Goal: Task Accomplishment & Management: Manage account settings

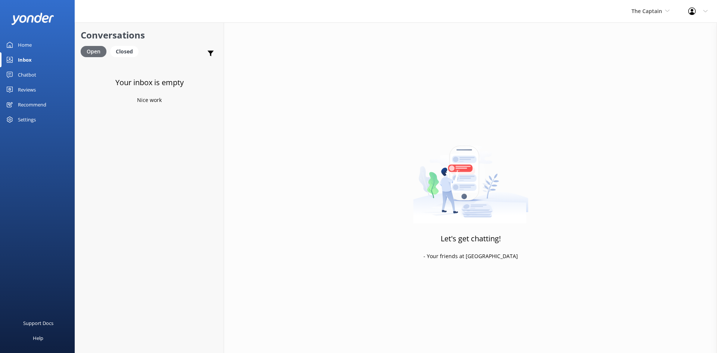
click at [99, 57] on div "Open" at bounding box center [94, 51] width 26 height 11
click at [125, 51] on div "Closed" at bounding box center [124, 51] width 28 height 11
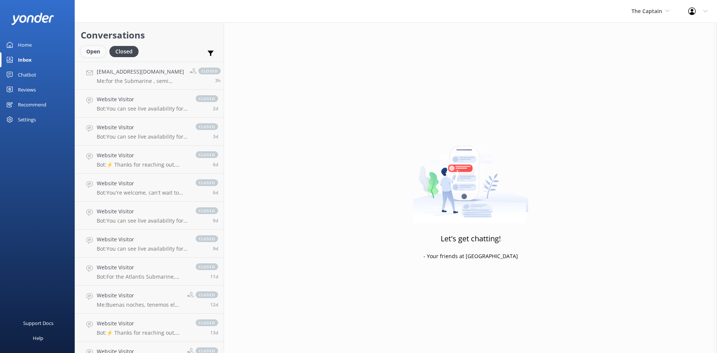
click at [95, 52] on div "Open" at bounding box center [93, 51] width 25 height 11
